Goal: Find specific page/section: Find specific page/section

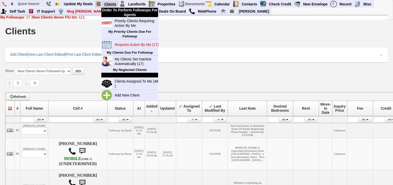
click at [107, 2] on link "Clients" at bounding box center [110, 4] width 17 height 7
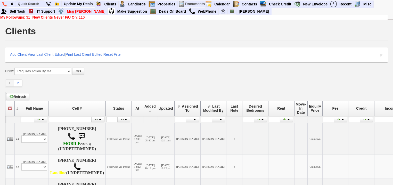
click at [24, 17] on b "My Followups" at bounding box center [12, 17] width 24 height 4
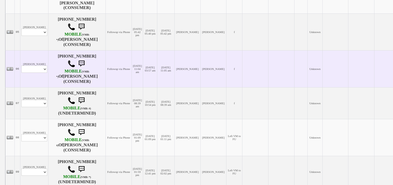
scroll to position [229, 0]
